Goal: Navigation & Orientation: Find specific page/section

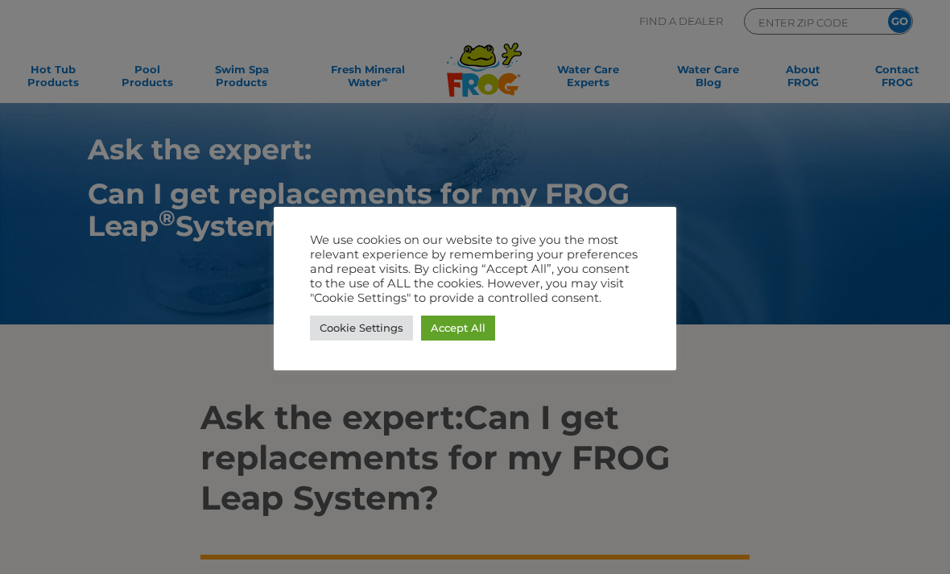
click at [477, 332] on link "Accept All" at bounding box center [458, 328] width 74 height 25
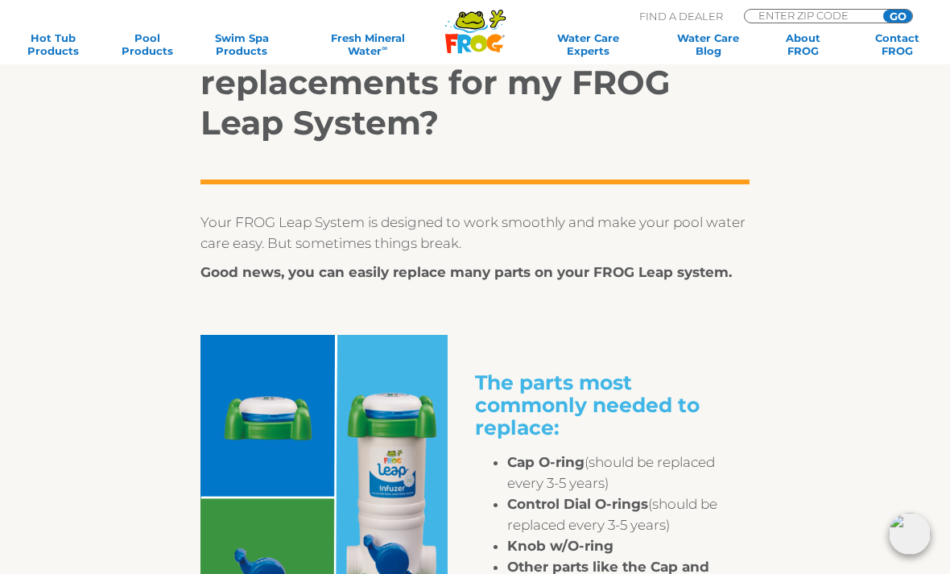
scroll to position [374, 0]
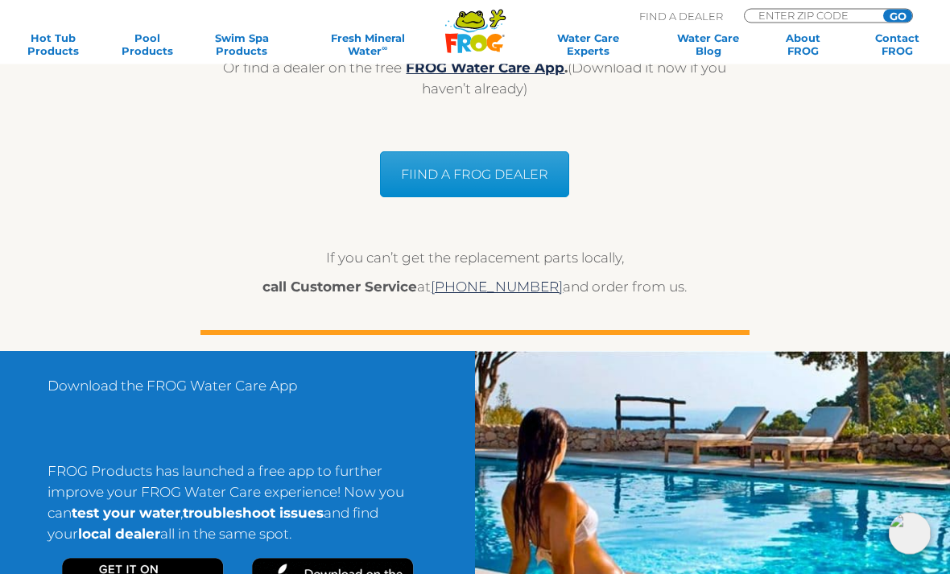
scroll to position [1303, 0]
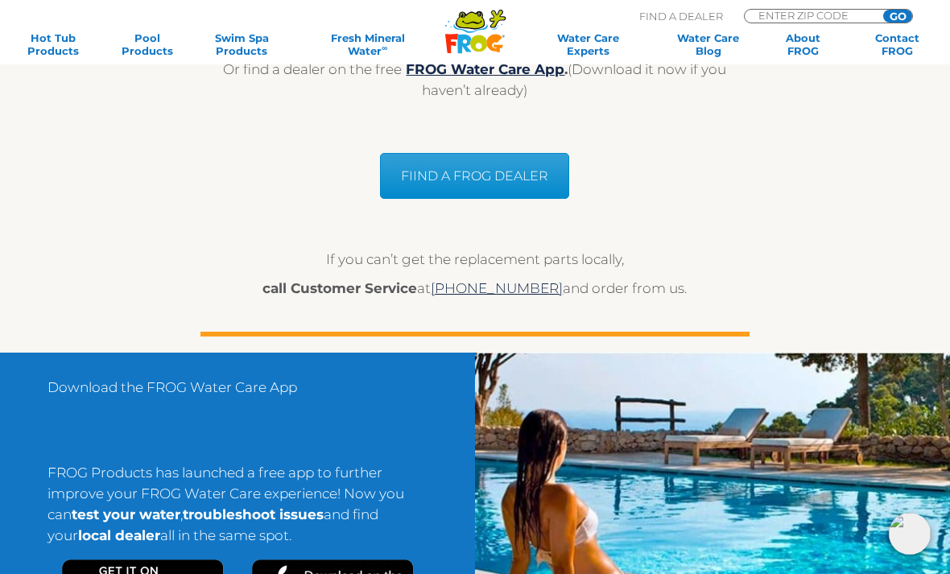
click at [531, 188] on link "FIIND A FROG DEALER" at bounding box center [474, 176] width 189 height 46
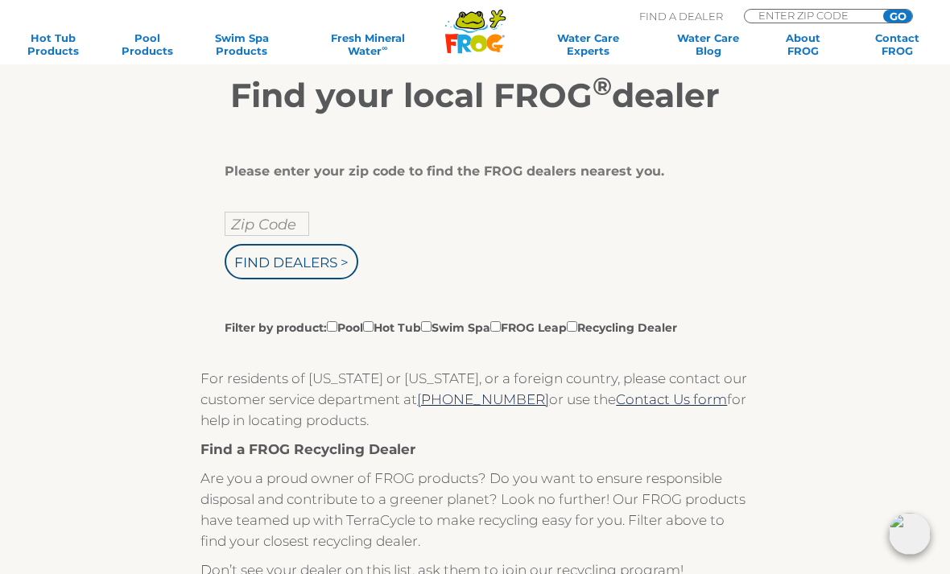
click at [243, 228] on input "Zip Code" at bounding box center [267, 224] width 85 height 24
type input "60446"
click at [292, 265] on input "Find Dealers >" at bounding box center [292, 262] width 134 height 35
click at [247, 245] on input "Find Dealers >" at bounding box center [292, 262] width 134 height 35
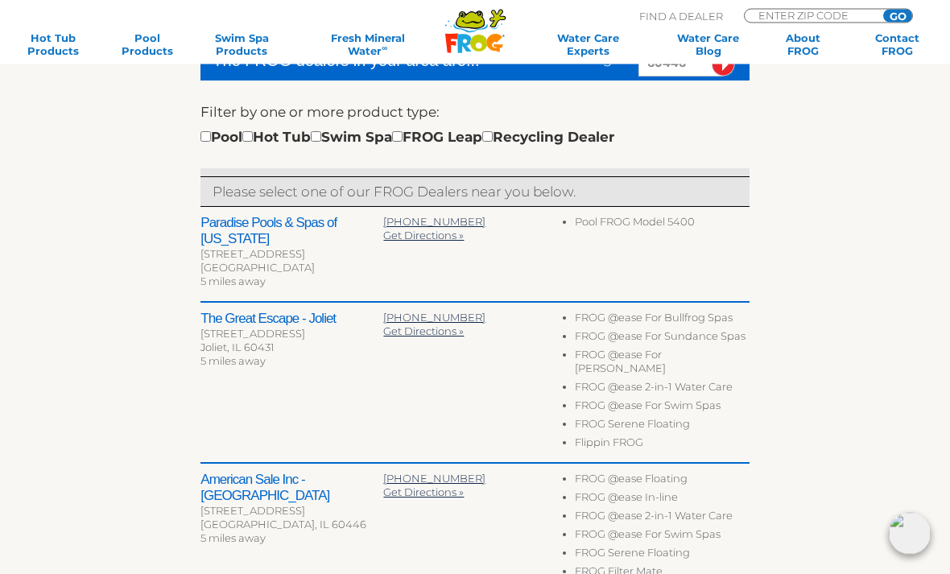
scroll to position [459, 0]
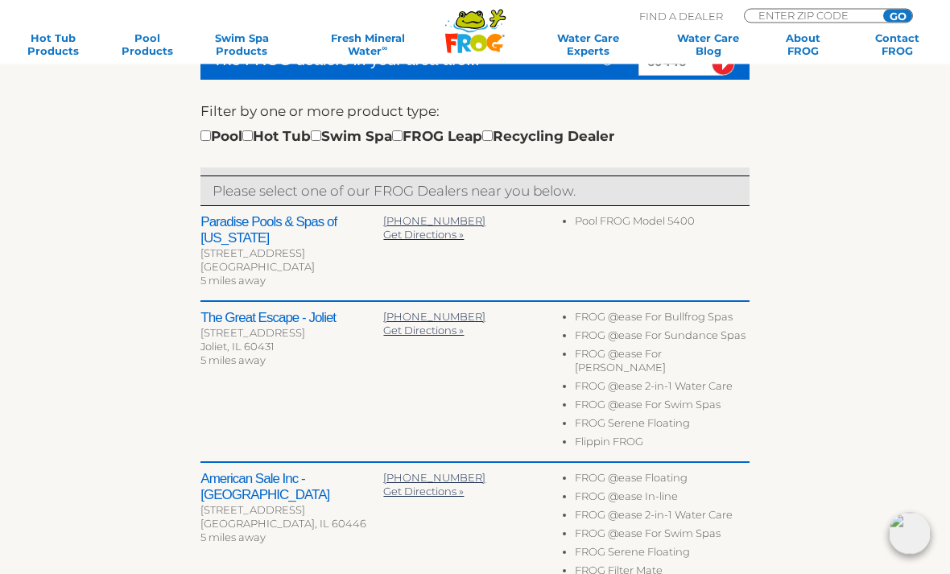
click at [250, 303] on div "The Great Escape - Joliet 3220 Chicagoland Cir Joliet, IL 60431 5 miles away 81…" at bounding box center [474, 383] width 548 height 161
click at [243, 311] on h2 "The Great Escape - Joliet" at bounding box center [291, 319] width 183 height 16
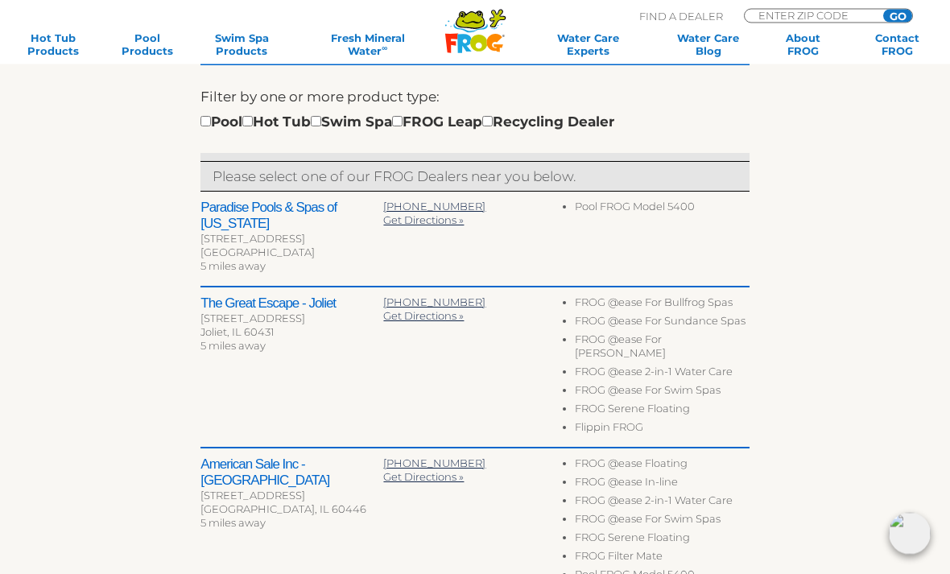
scroll to position [475, 0]
click at [293, 295] on h2 "The Great Escape - Joliet" at bounding box center [291, 303] width 183 height 16
click at [232, 295] on h2 "The Great Escape - Joliet" at bounding box center [291, 303] width 183 height 16
click at [218, 287] on div "The Great Escape - Joliet 3220 Chicagoland Cir Joliet, IL 60431 5 miles away 81…" at bounding box center [474, 367] width 548 height 161
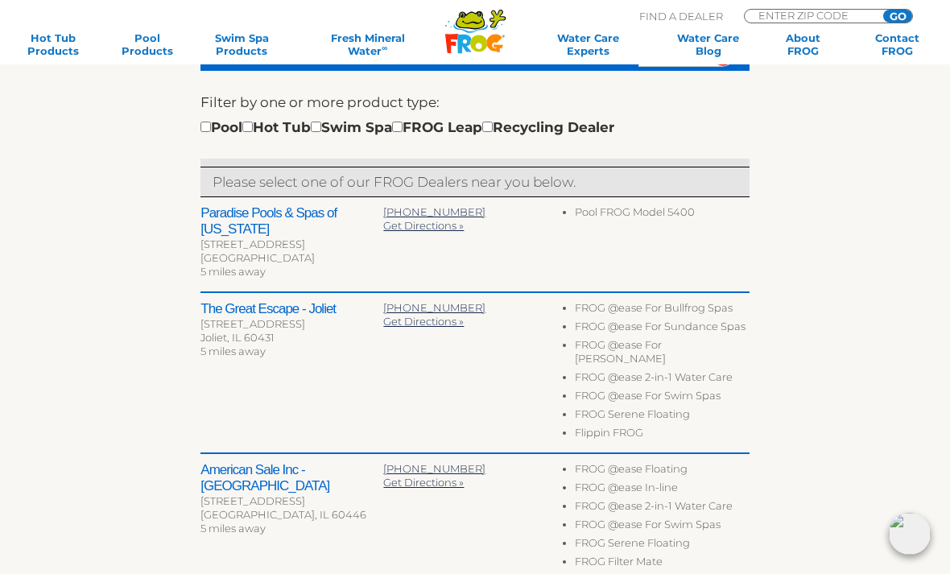
scroll to position [469, 0]
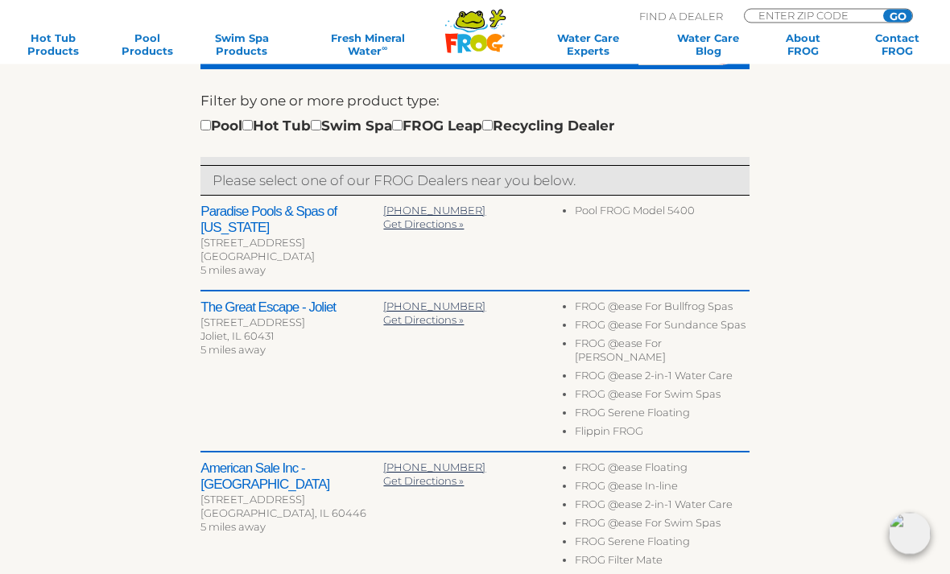
click at [226, 211] on h2 "Paradise Pools & Spas of Illinois" at bounding box center [291, 220] width 183 height 32
click at [214, 212] on h2 "Paradise Pools & Spas of Illinois" at bounding box center [291, 220] width 183 height 32
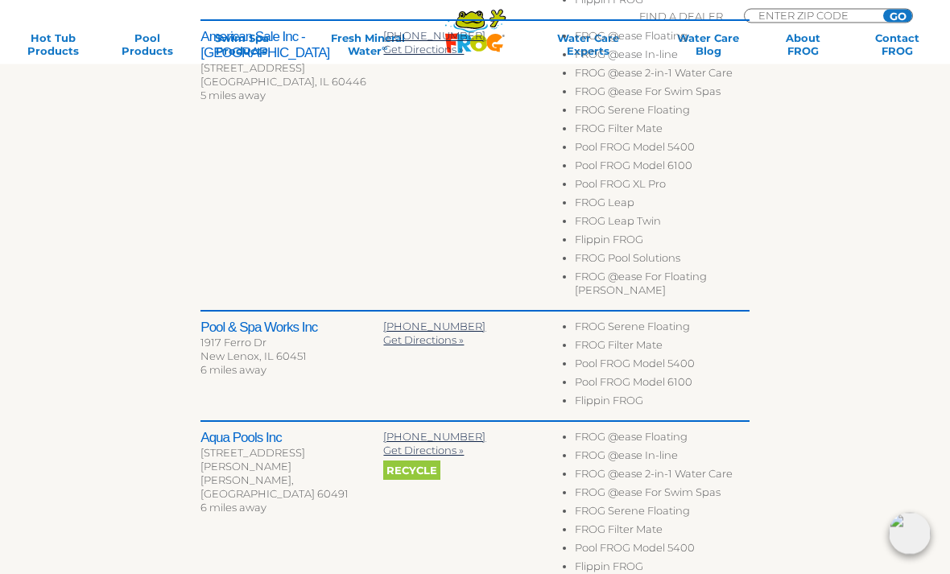
scroll to position [916, 0]
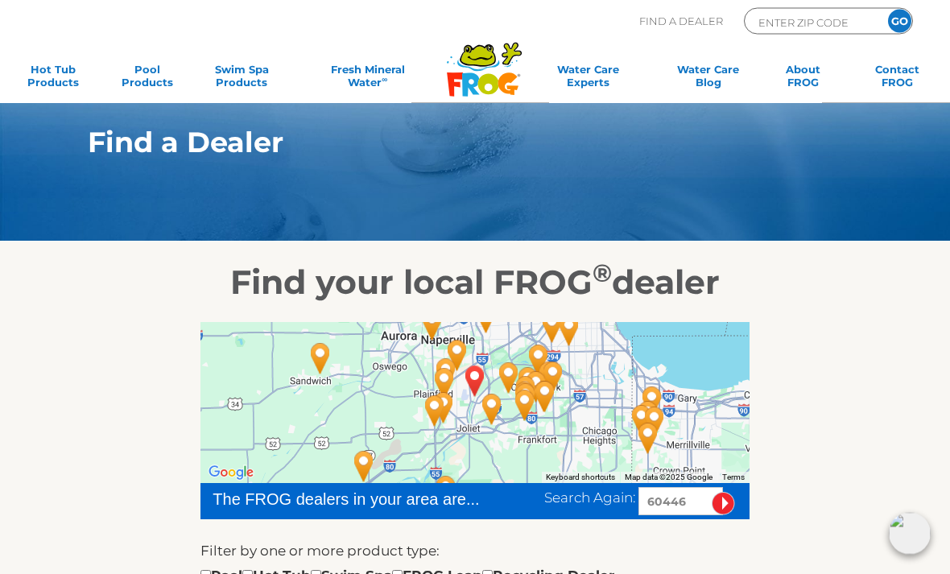
scroll to position [0, 0]
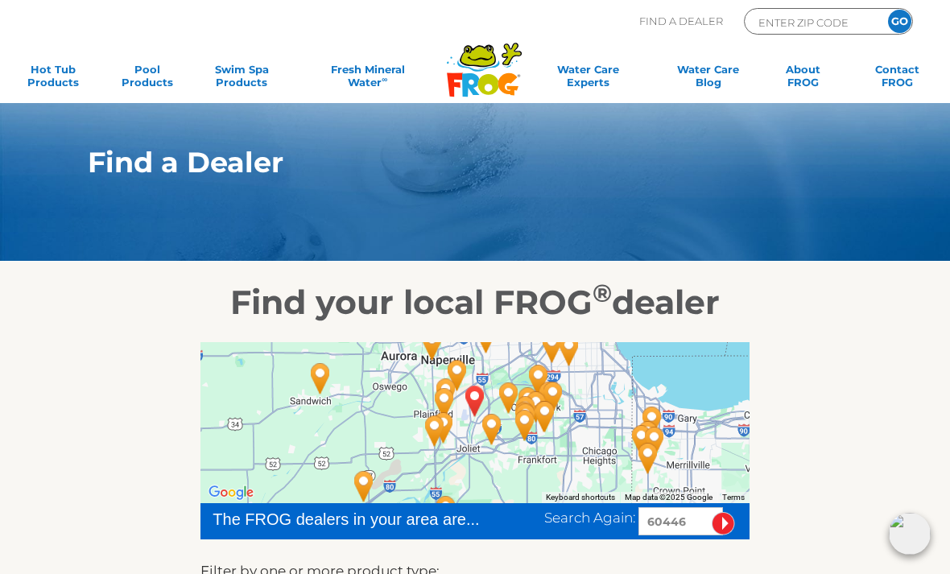
click at [827, 28] on input "ENTER ZIP CODE" at bounding box center [811, 22] width 109 height 19
type input "ENTER ZIP CODE"
